Goal: Information Seeking & Learning: Check status

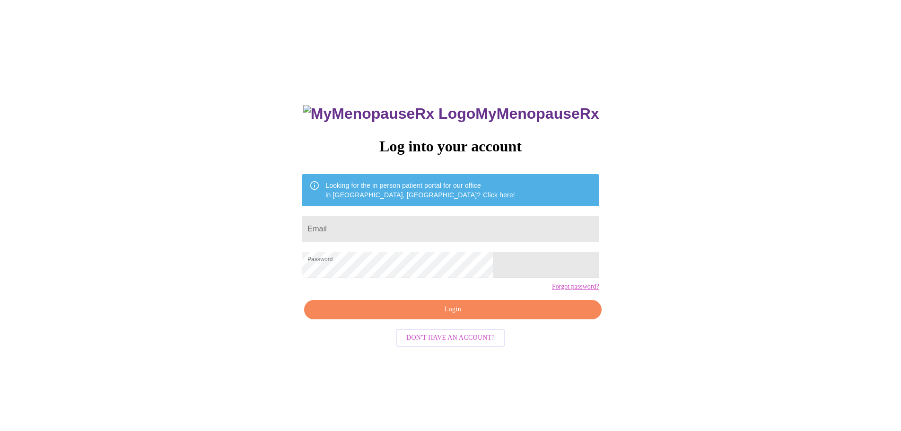
click at [418, 227] on input "Email" at bounding box center [450, 229] width 297 height 26
type input "[EMAIL_ADDRESS][DOMAIN_NAME]"
click at [454, 315] on span "Login" at bounding box center [452, 310] width 275 height 12
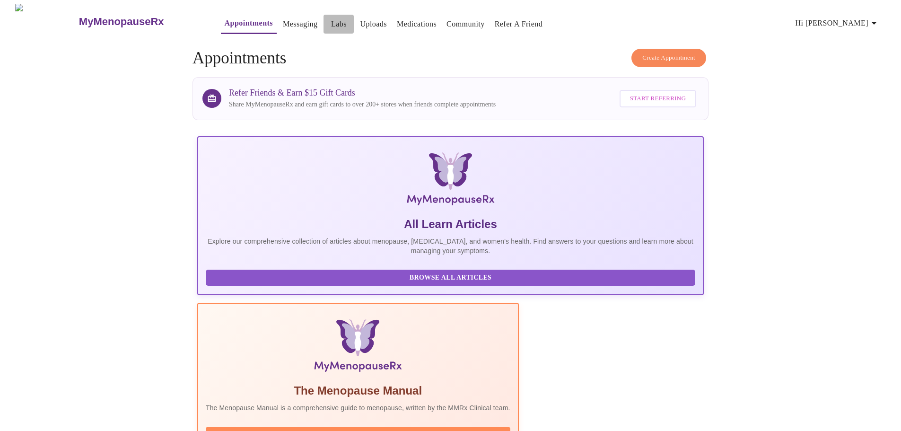
click at [331, 17] on link "Labs" at bounding box center [339, 23] width 16 height 13
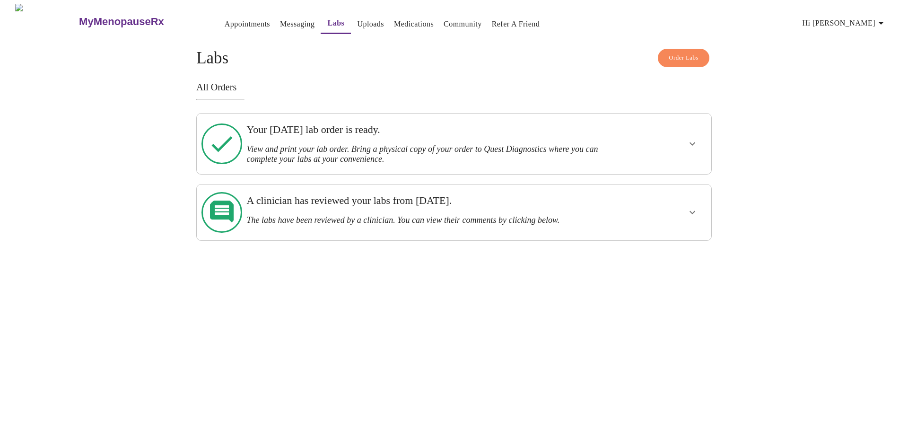
click at [295, 128] on h3 "Your [DATE] lab order is ready." at bounding box center [428, 129] width 365 height 12
click at [690, 139] on icon "show more" at bounding box center [692, 143] width 11 height 11
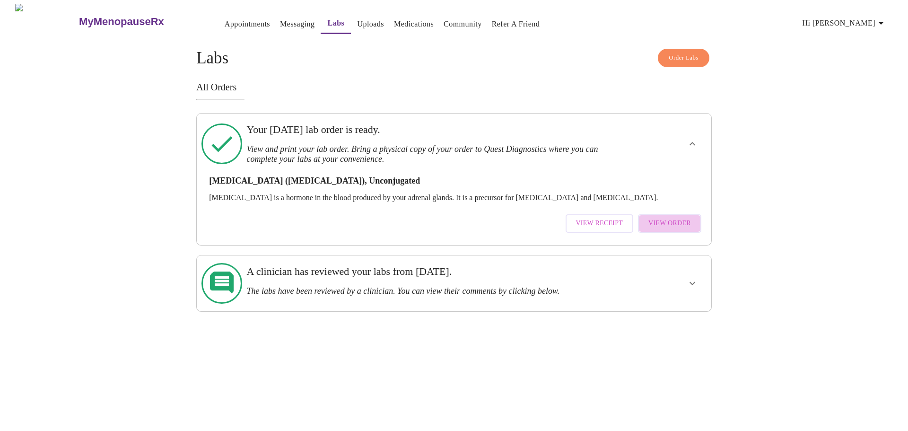
click at [679, 222] on span "View Order" at bounding box center [669, 224] width 43 height 12
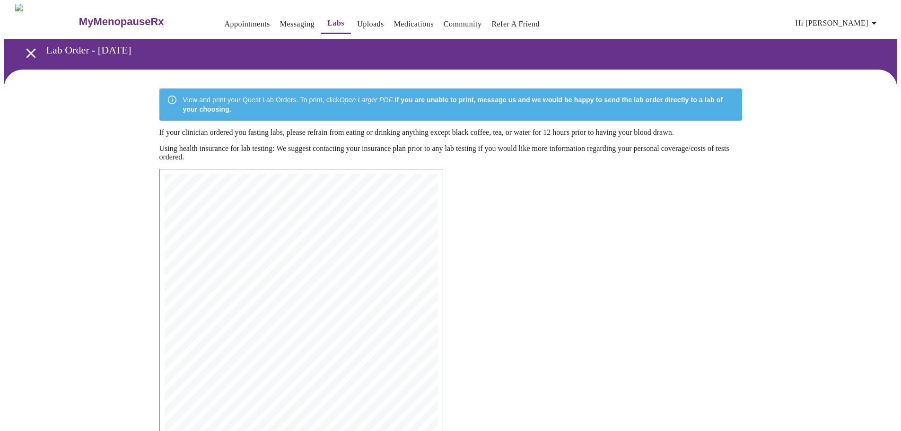
scroll to position [151, 0]
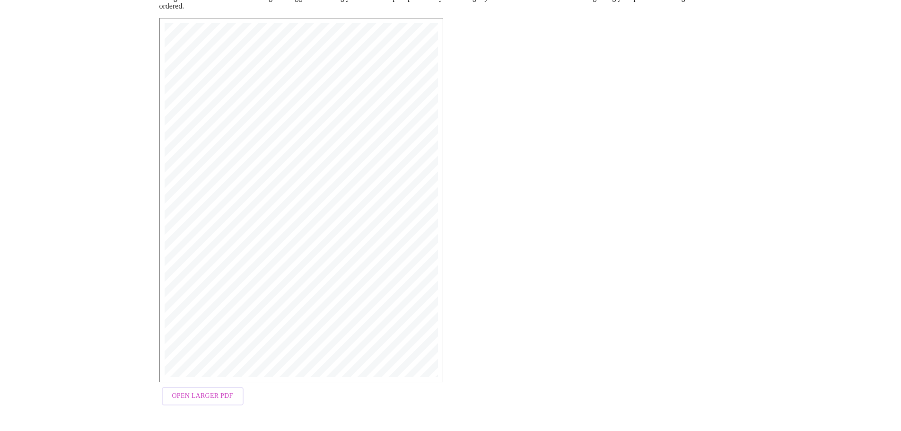
click at [215, 395] on span "Open Larger PDF" at bounding box center [202, 396] width 61 height 12
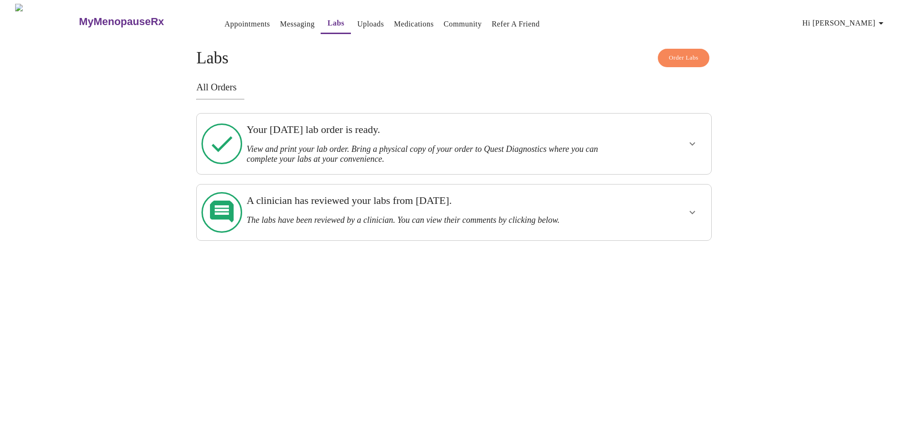
click at [370, 154] on h3 "View and print your lab order. Bring a physical copy of your order to Quest Dia…" at bounding box center [428, 154] width 365 height 20
click at [695, 138] on icon "show more" at bounding box center [692, 143] width 11 height 11
